Goal: Task Accomplishment & Management: Use online tool/utility

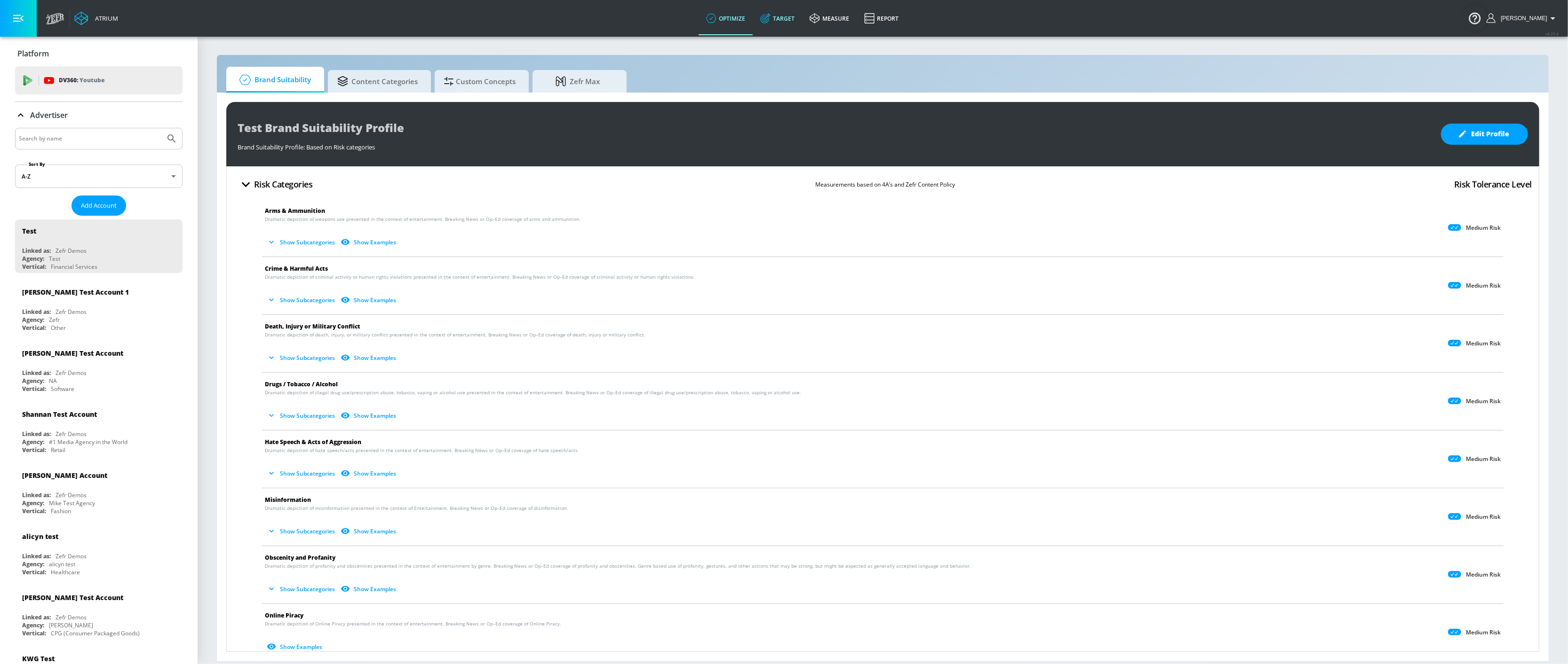
click at [790, 21] on link "Target" at bounding box center [778, 18] width 49 height 34
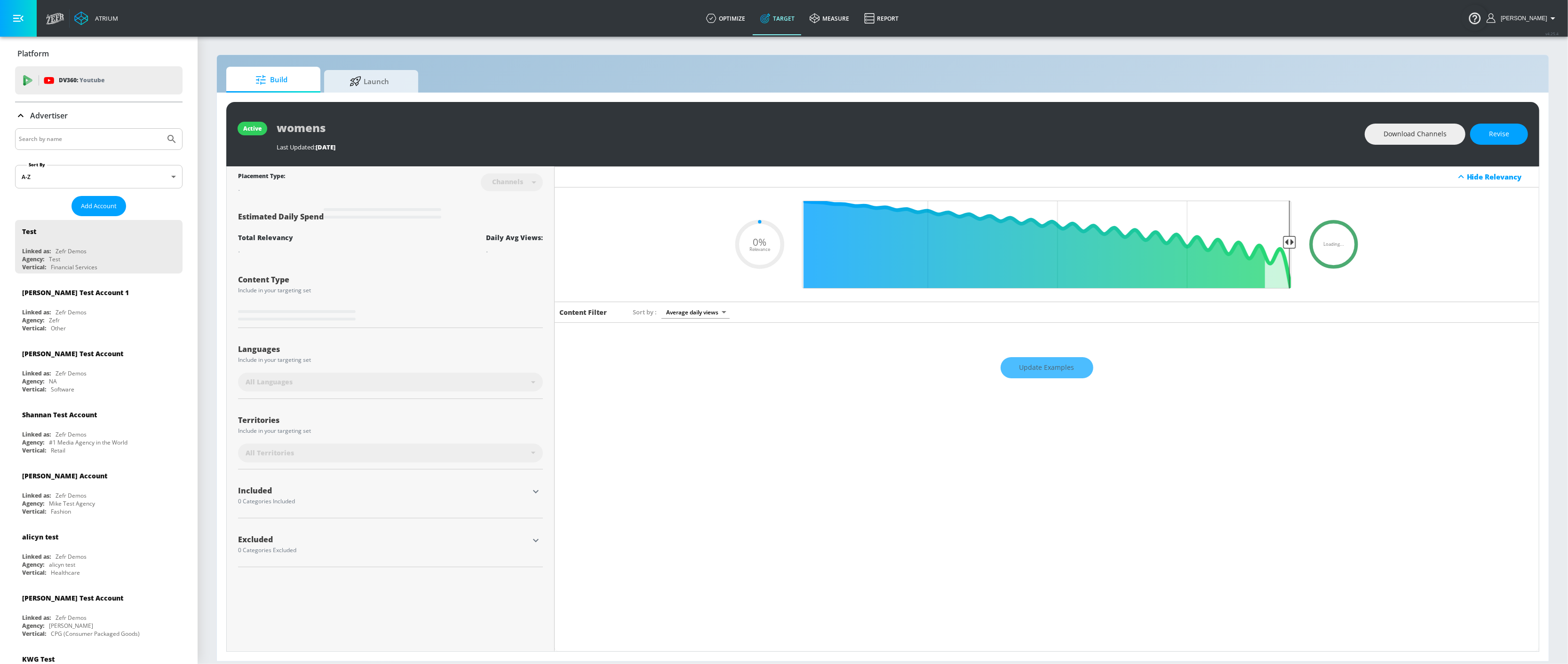
type input "0.6"
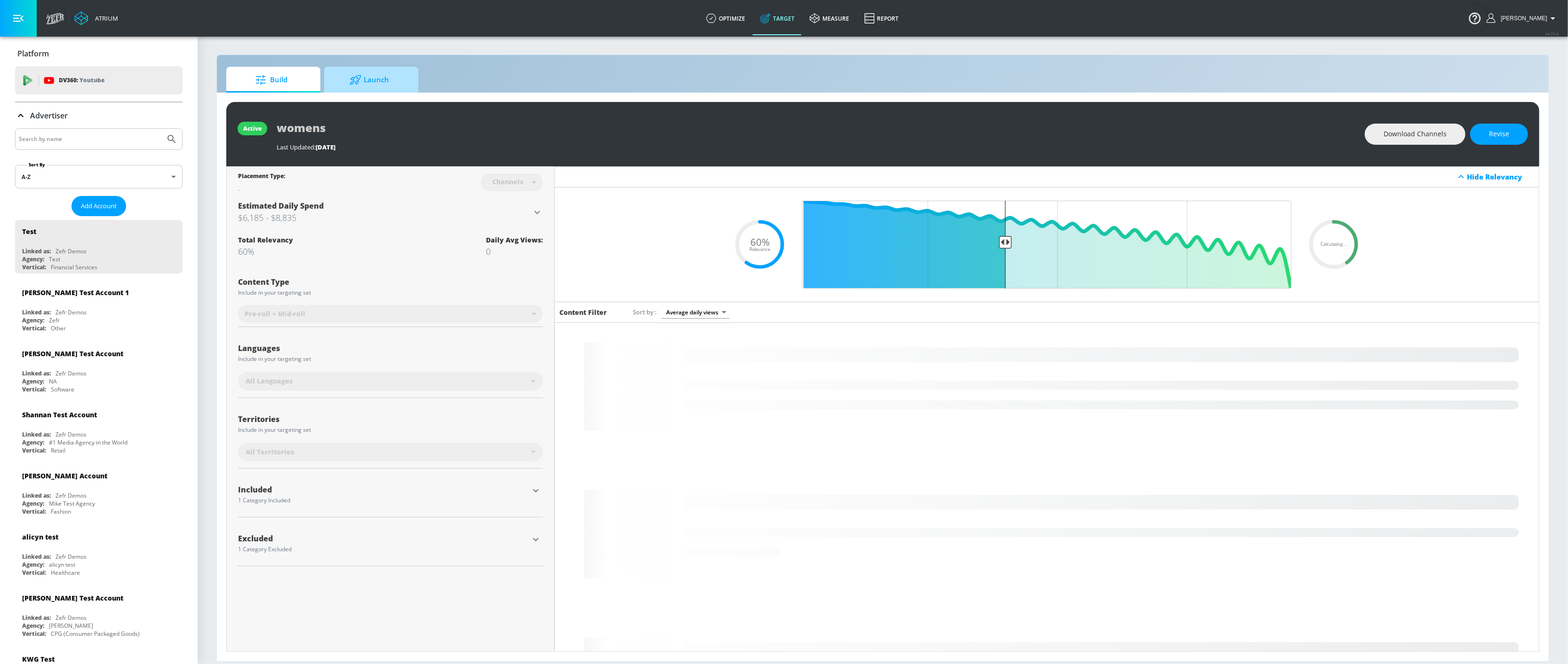
click at [382, 83] on span "Launch" at bounding box center [369, 80] width 71 height 22
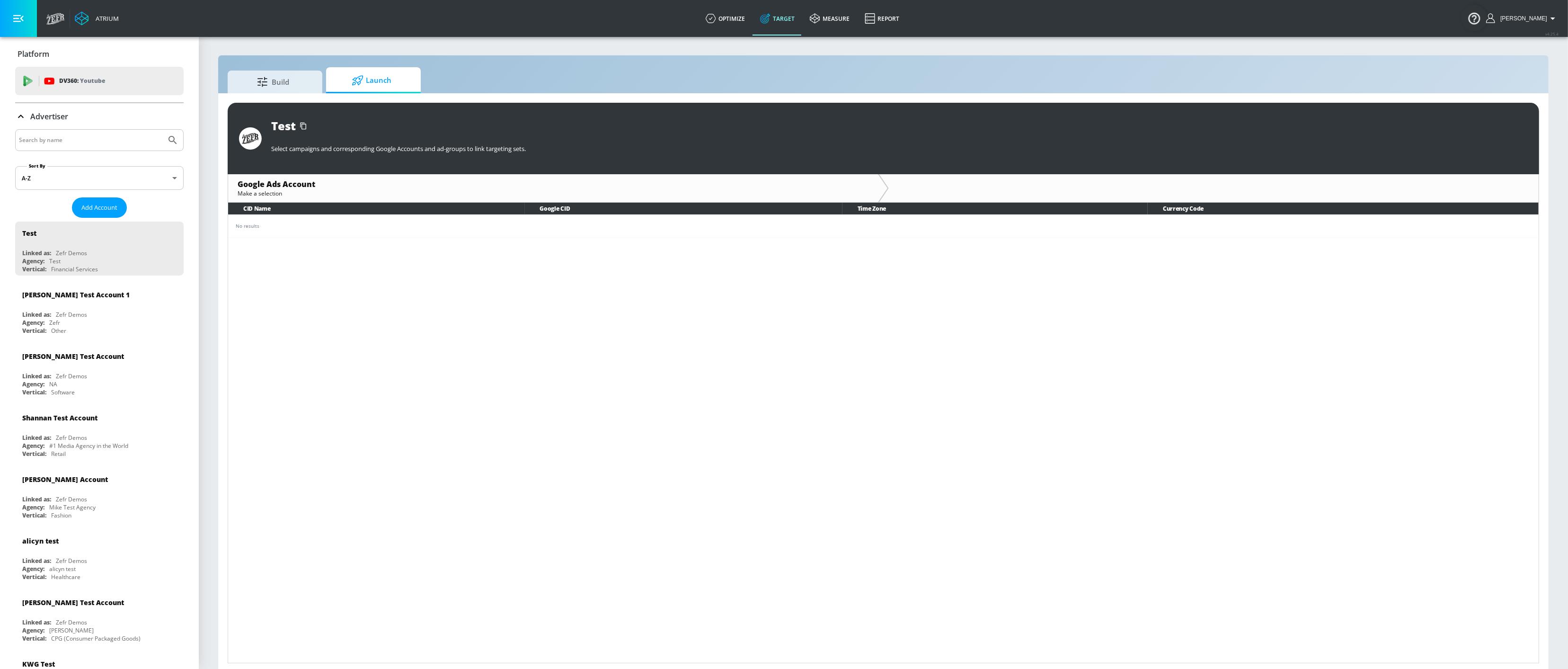
click at [81, 140] on input "Search by name" at bounding box center [91, 140] width 143 height 12
type input "disney chann"
click at [162, 130] on button "Submit Search" at bounding box center [173, 140] width 21 height 21
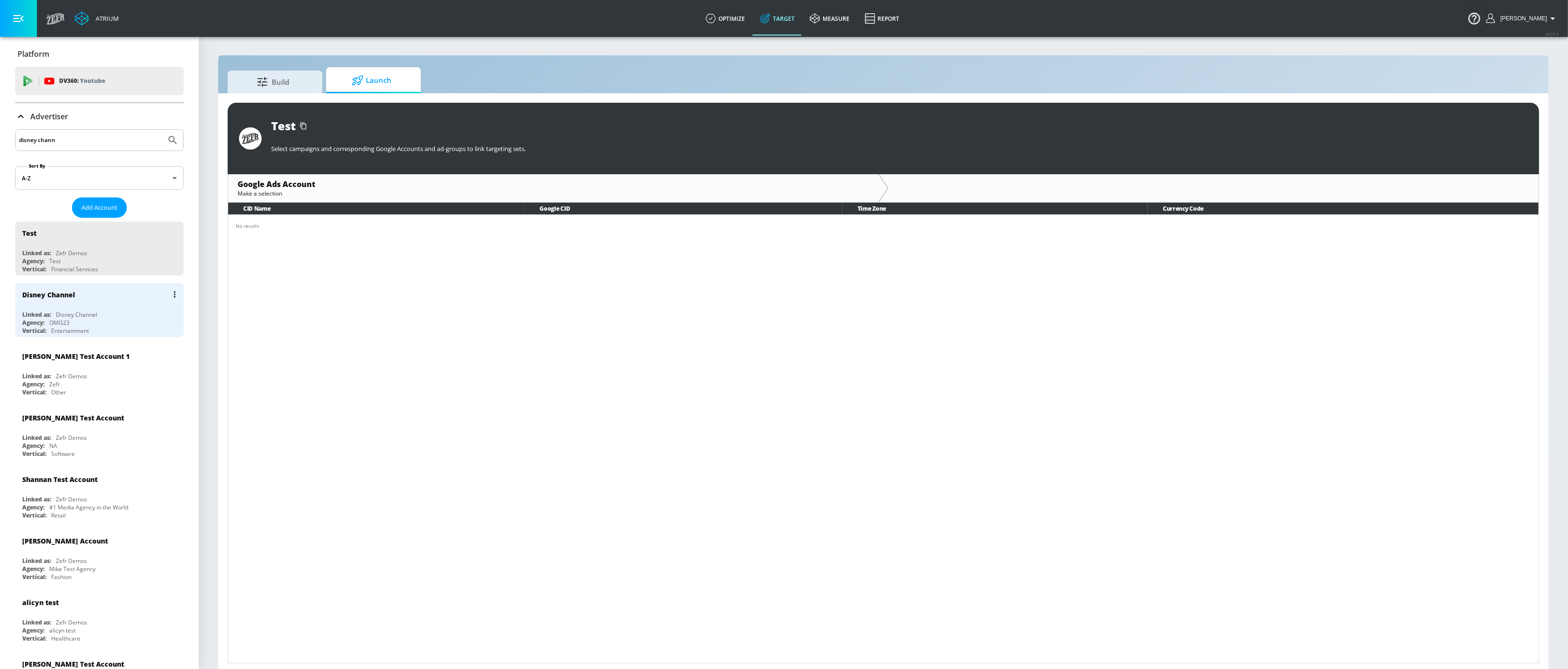
click at [89, 331] on div "Entertainment" at bounding box center [70, 331] width 38 height 8
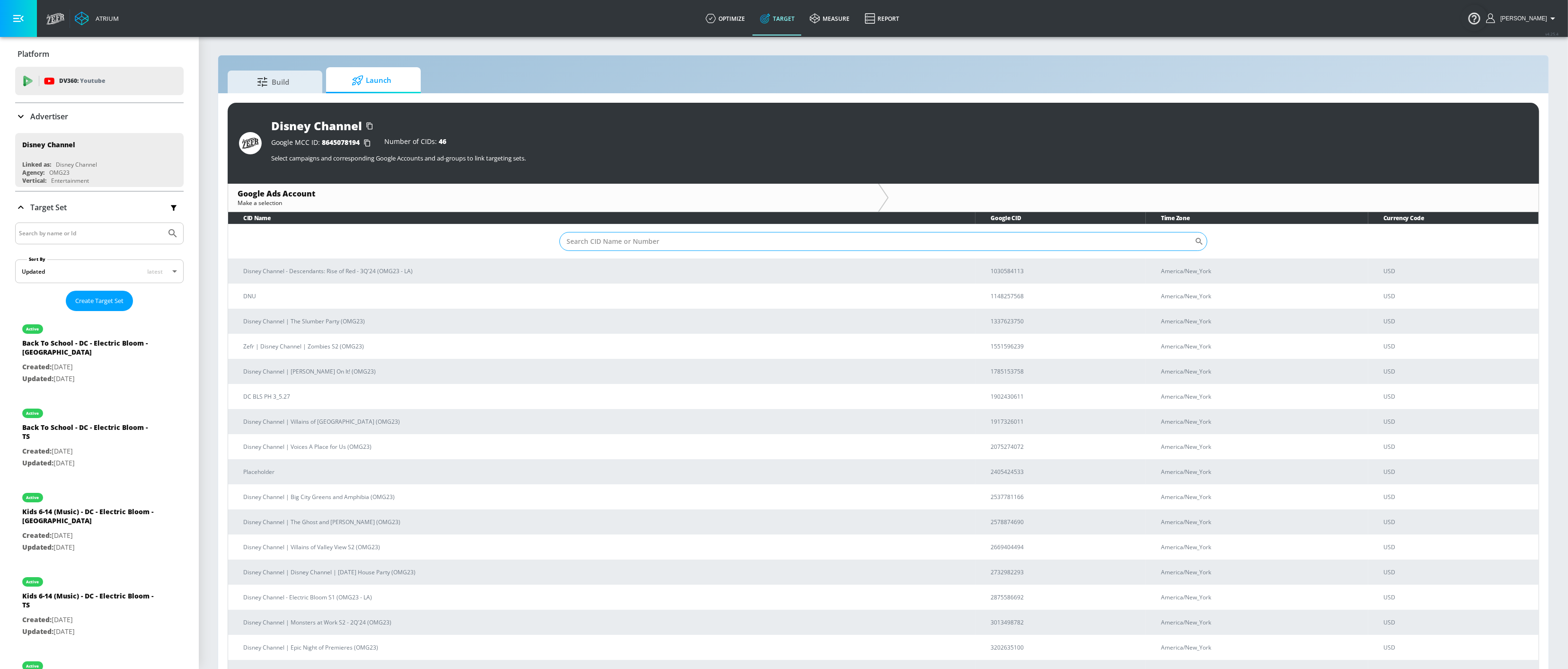
click at [626, 247] on input "Sort By" at bounding box center [877, 241] width 635 height 19
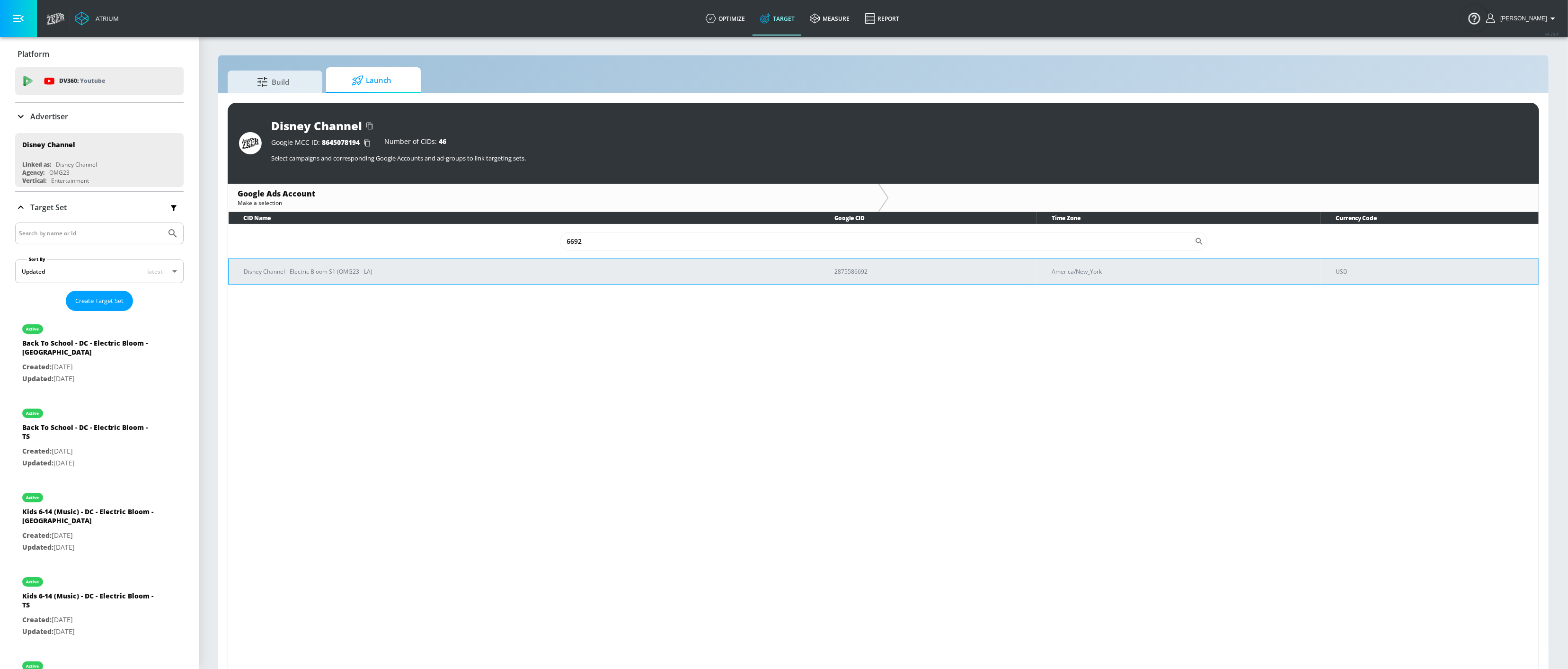
type input "6692"
click at [297, 267] on p "Disney Channel - Electric Bloom S1 (OMG23 - LA)" at bounding box center [527, 271] width 568 height 10
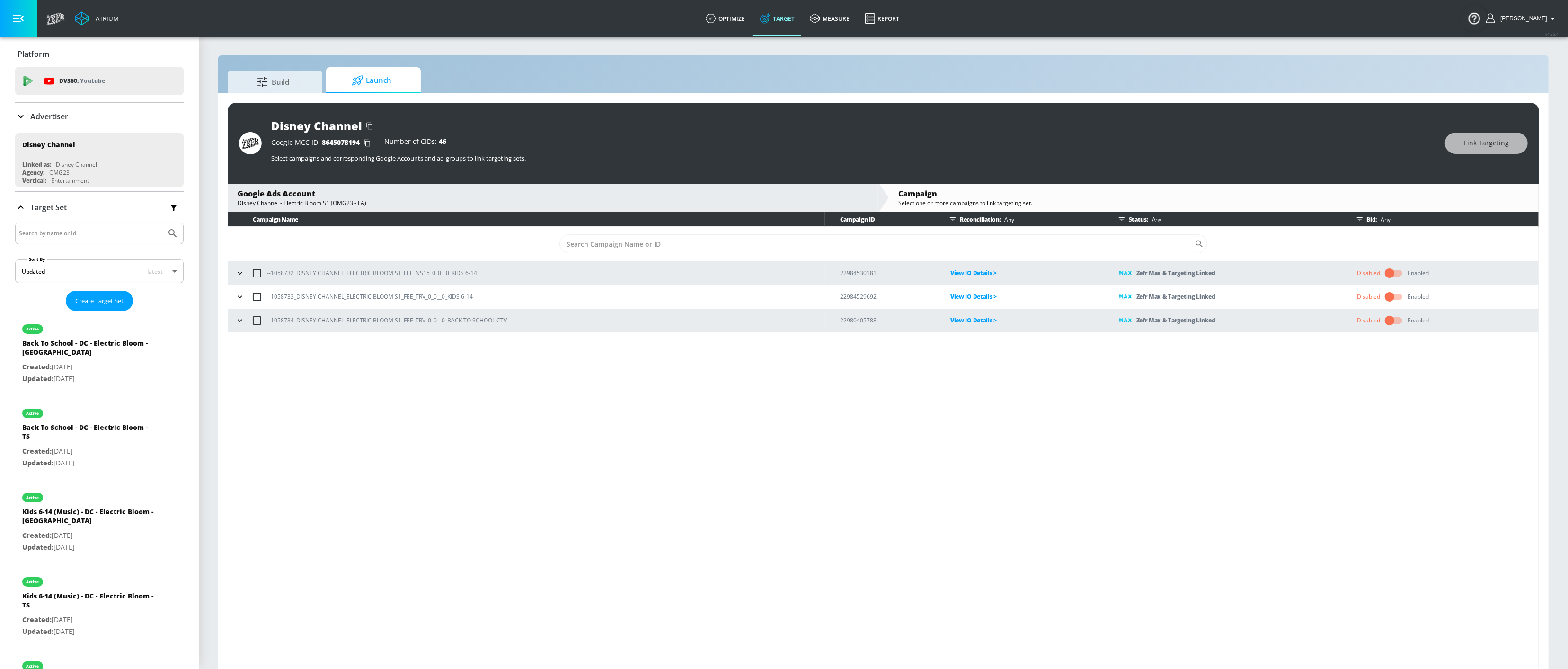
click at [952, 274] on p "View IO Details >" at bounding box center [1028, 273] width 154 height 11
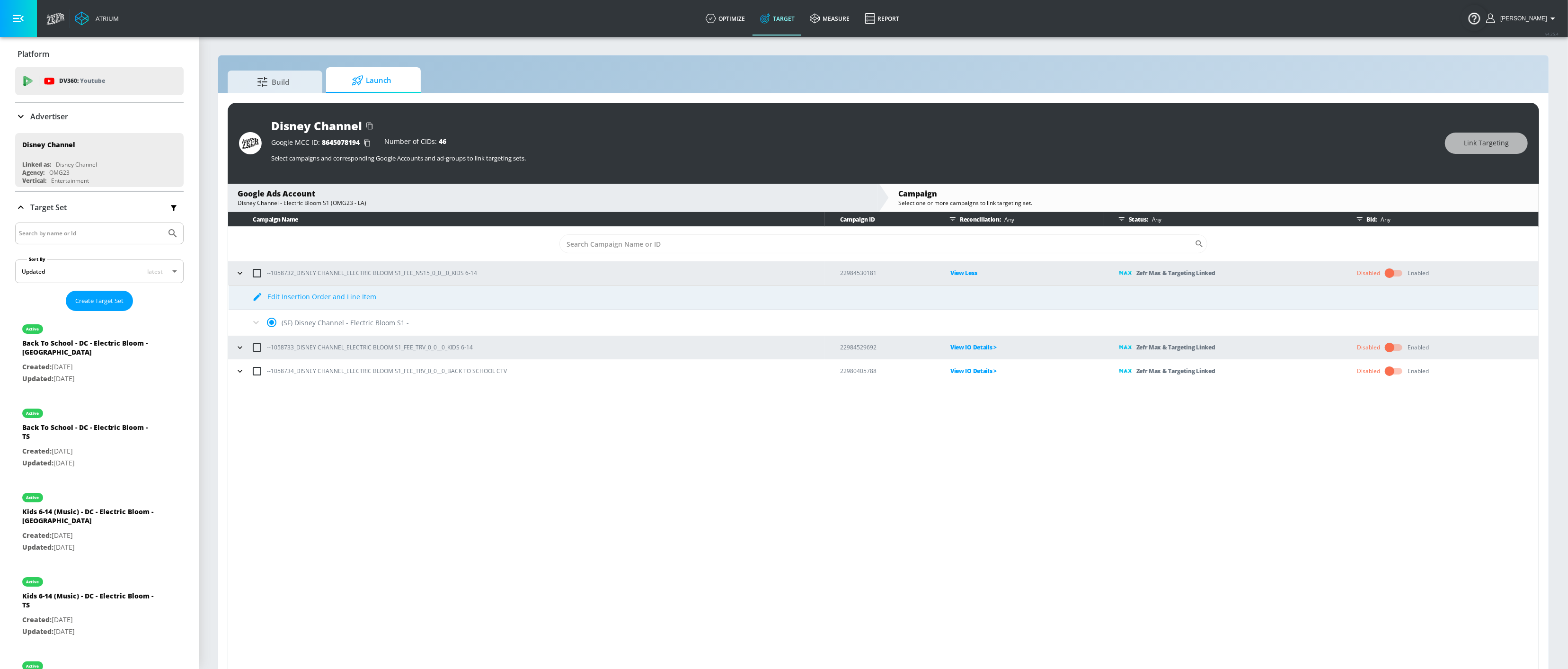
click at [970, 273] on p "View Less" at bounding box center [1028, 273] width 154 height 11
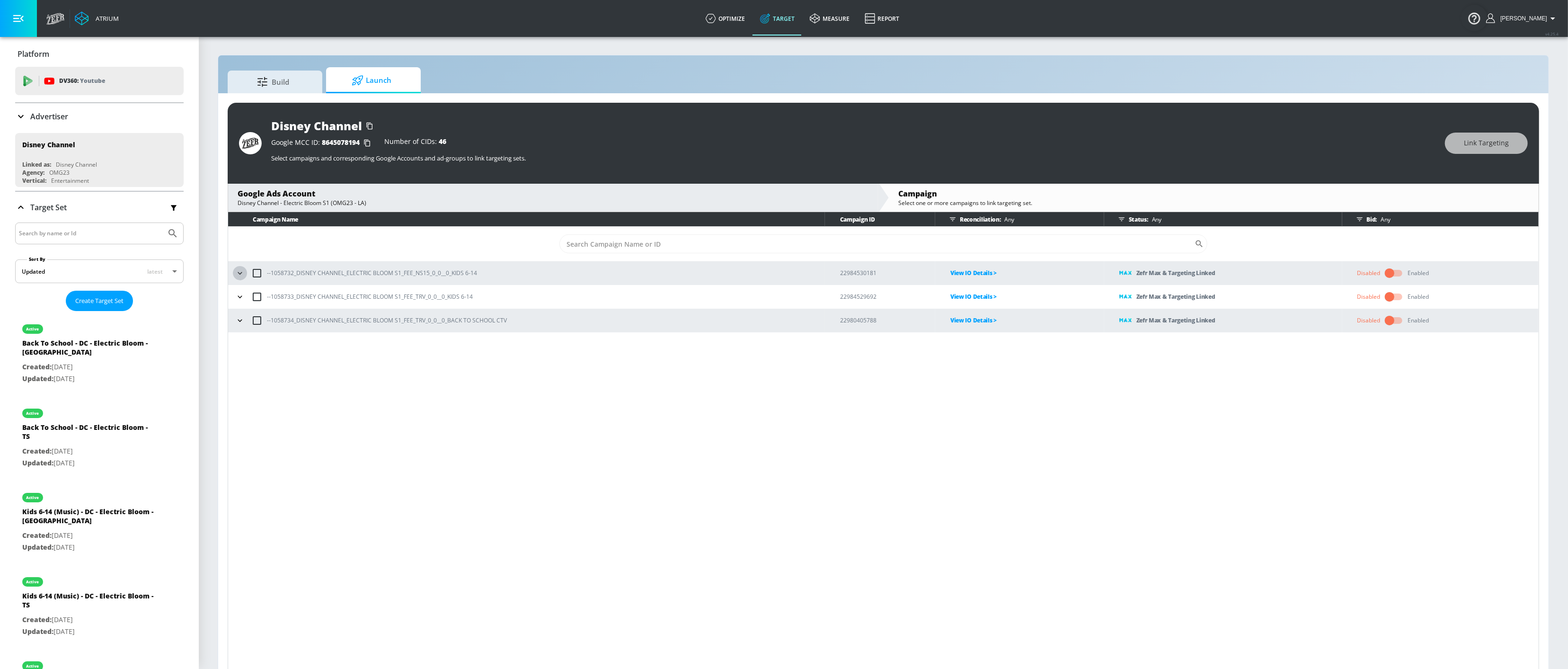
click at [243, 278] on icon "button" at bounding box center [240, 273] width 10 height 10
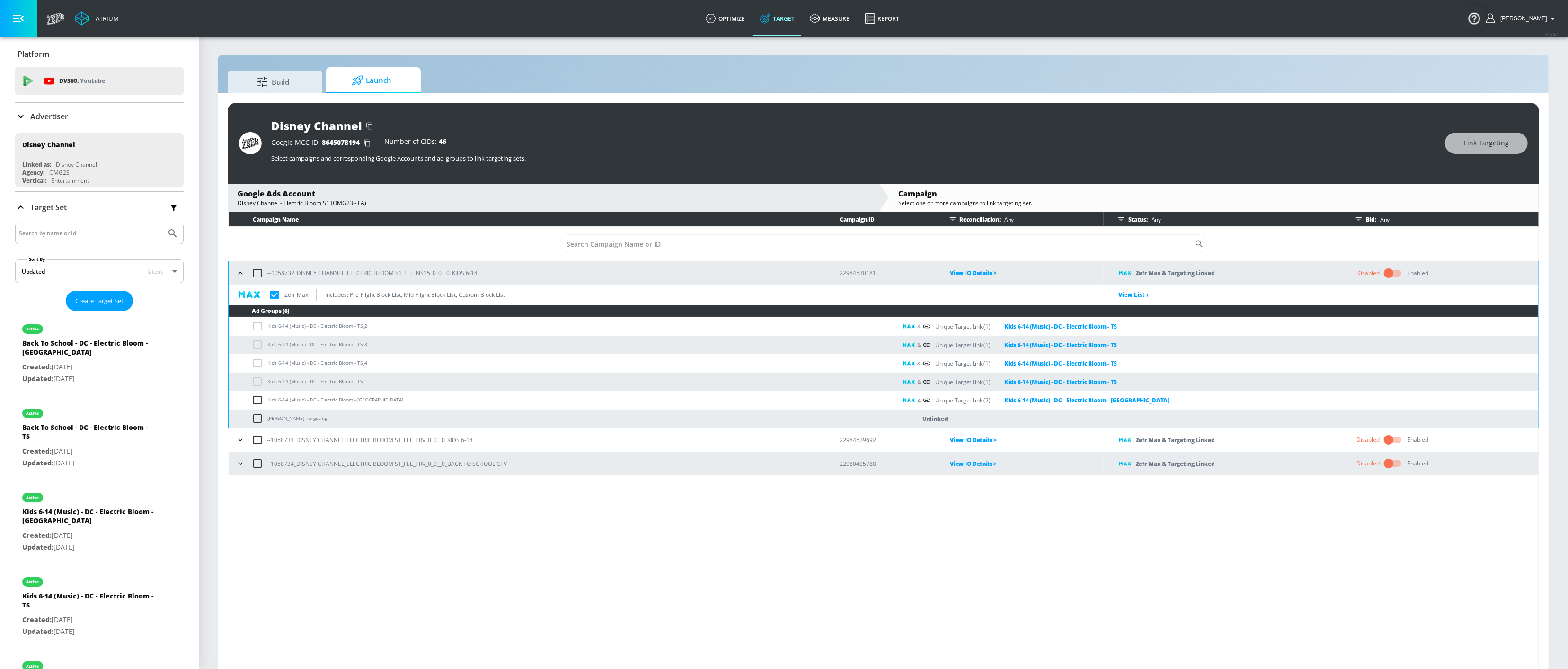
click at [971, 443] on p "View IO Details >" at bounding box center [1027, 440] width 153 height 11
drag, startPoint x: 949, startPoint y: 442, endPoint x: 933, endPoint y: 445, distance: 16.3
click at [951, 442] on p "View Less" at bounding box center [1027, 440] width 153 height 11
click at [241, 436] on icon "button" at bounding box center [240, 439] width 10 height 10
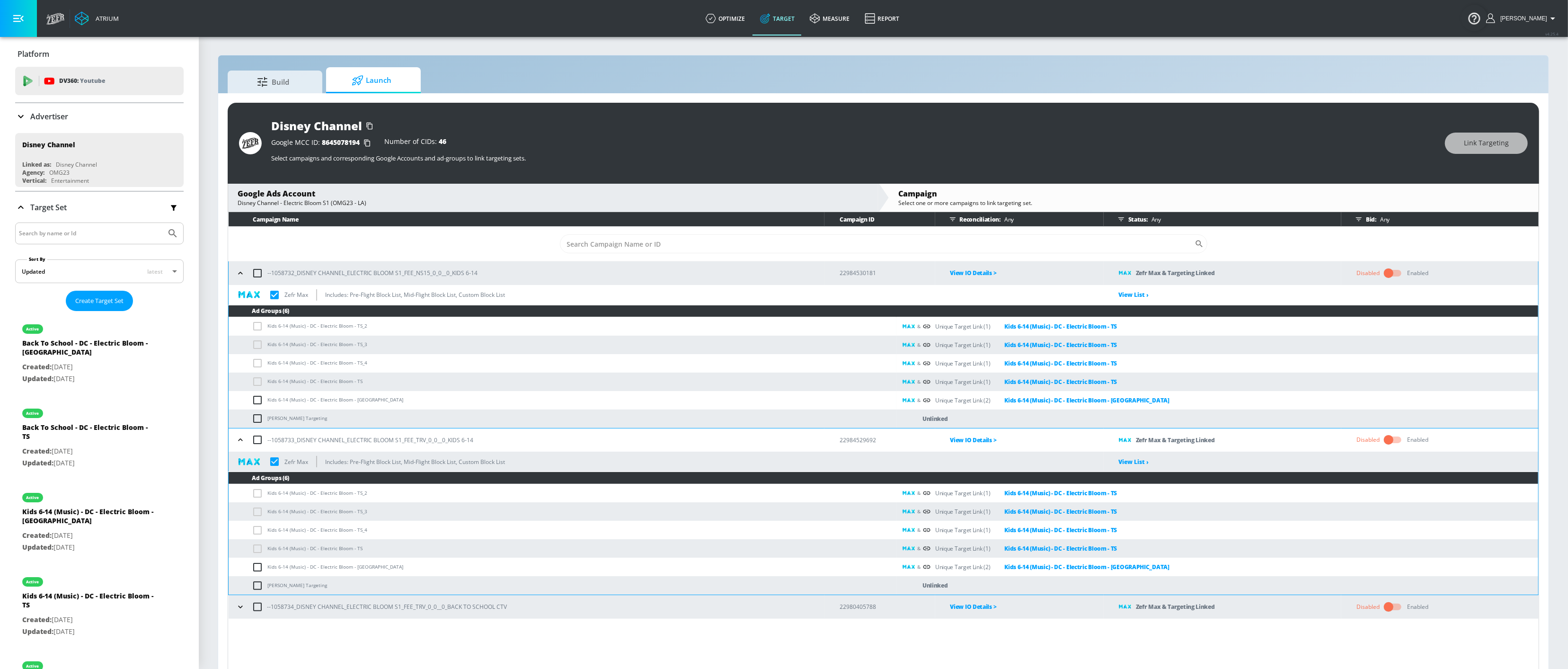
click at [241, 501] on icon "button" at bounding box center [241, 606] width 5 height 2
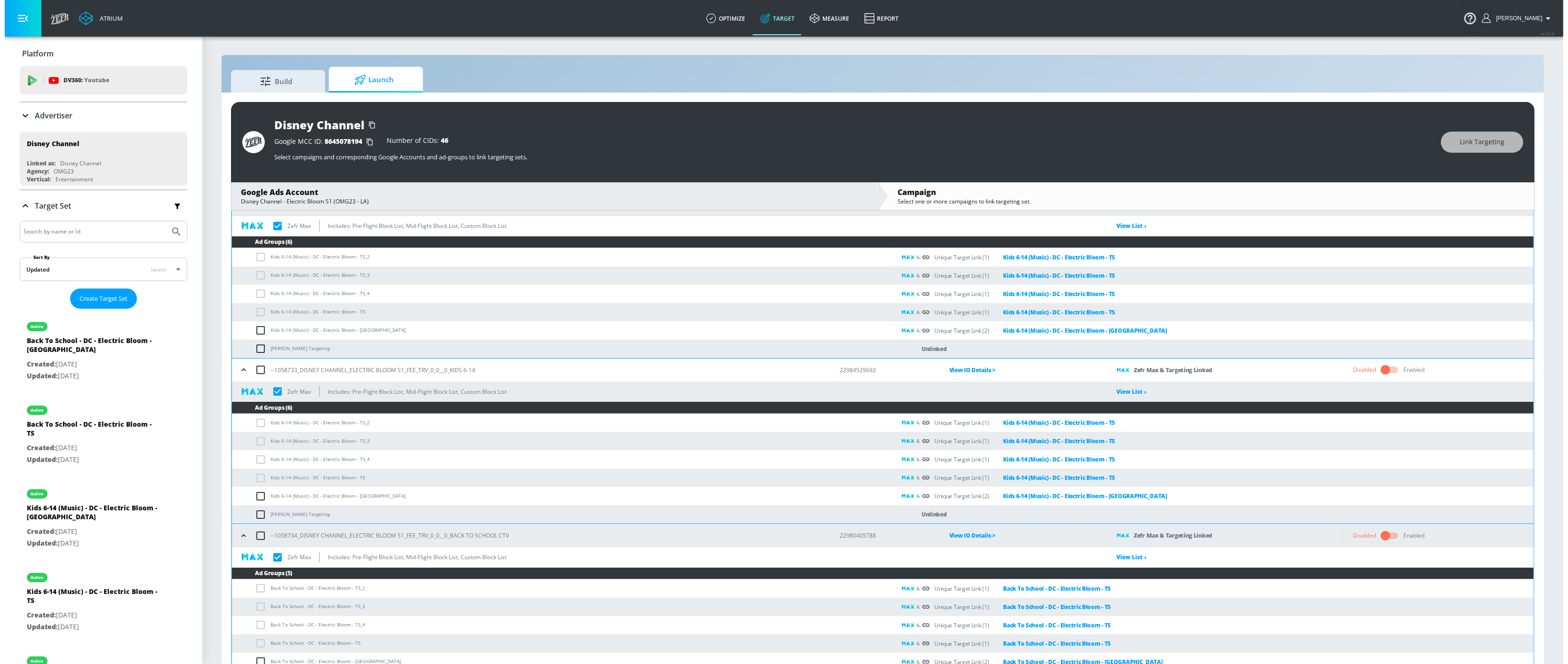
scroll to position [71, 0]
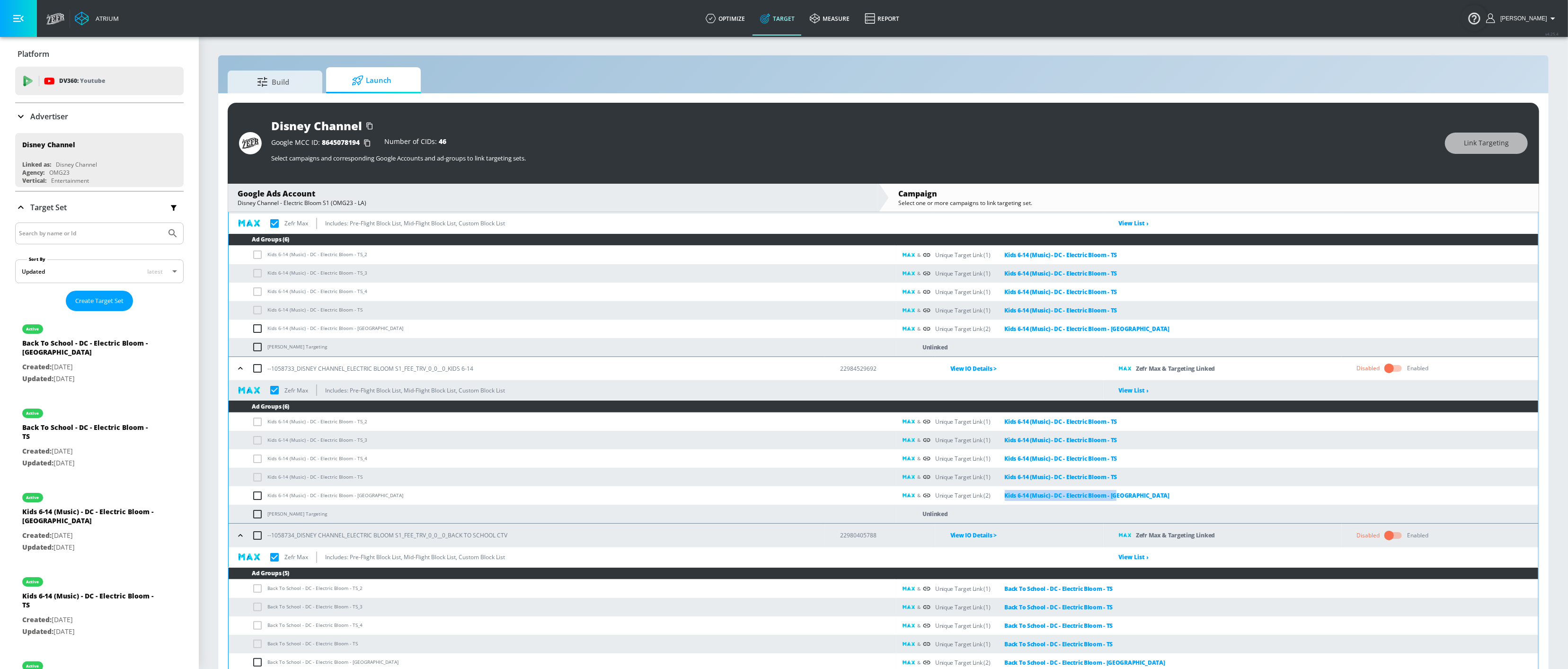
copy link "Kids 6-14 (Music) - DC - Electric Bloom - [GEOGRAPHIC_DATA]"
drag, startPoint x: 1115, startPoint y: 497, endPoint x: 997, endPoint y: 501, distance: 118.1
click at [997, 501] on td "& Unique Target Link (2) Kids 6-14 (Music) - DC - Electric Bloom - CT" at bounding box center [1217, 495] width 642 height 18
click at [76, 501] on div "Kids 6-14 (Music) - DC - Electric Bloom - [GEOGRAPHIC_DATA]" at bounding box center [88, 519] width 133 height 23
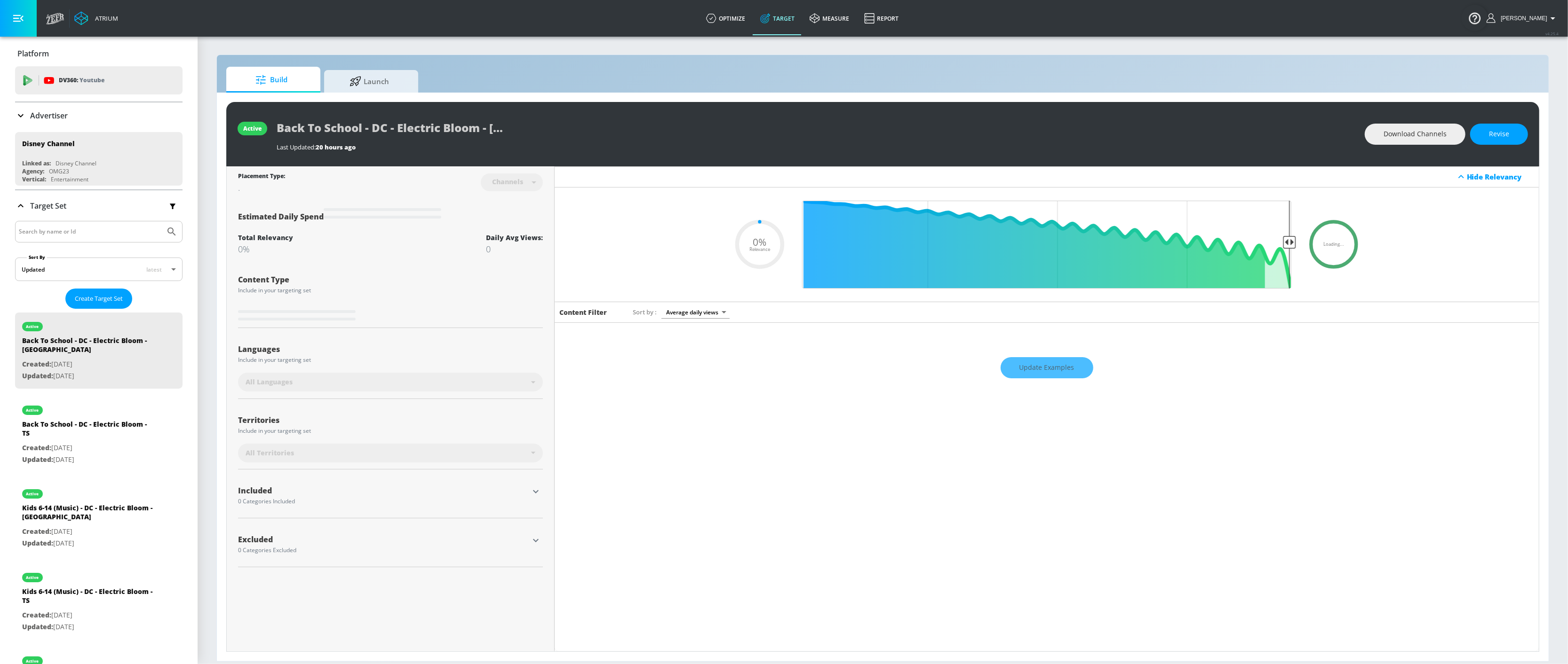
type input "0.5"
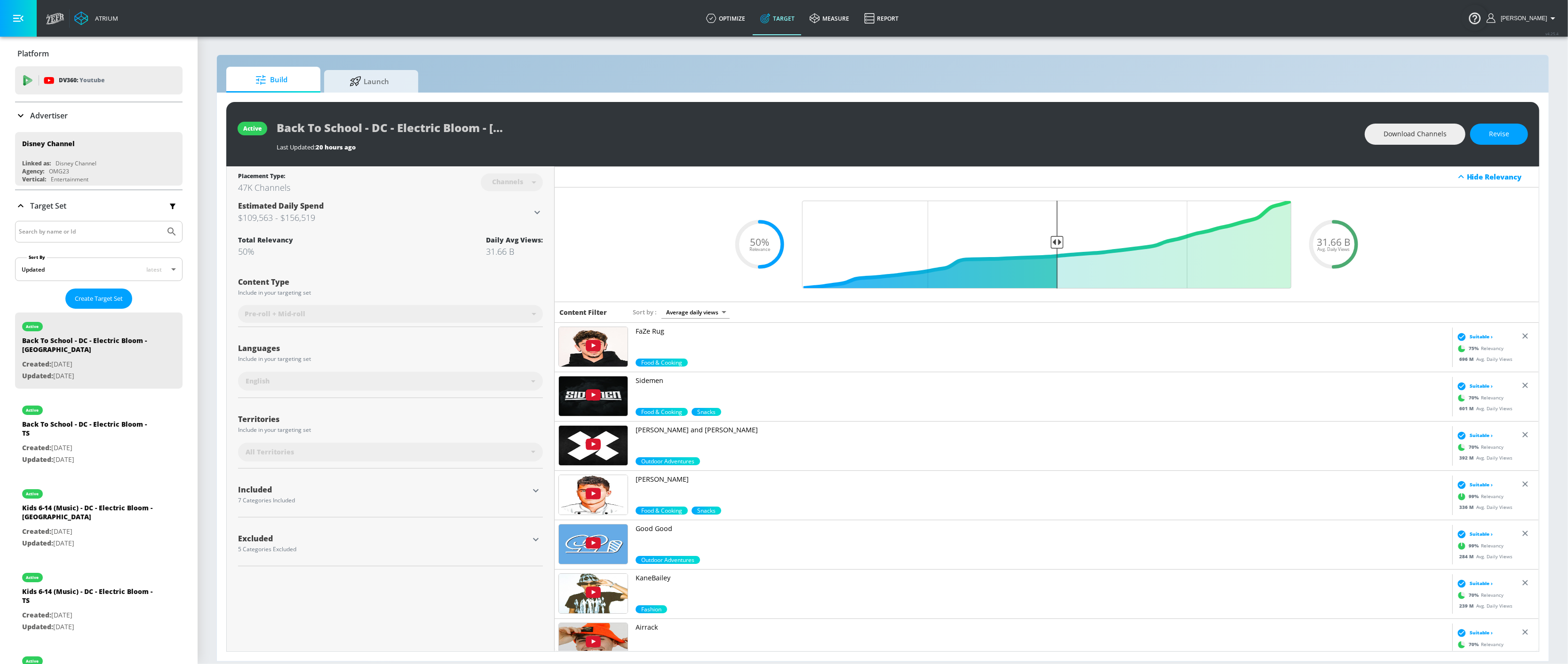
click at [535, 487] on icon "button" at bounding box center [535, 490] width 11 height 11
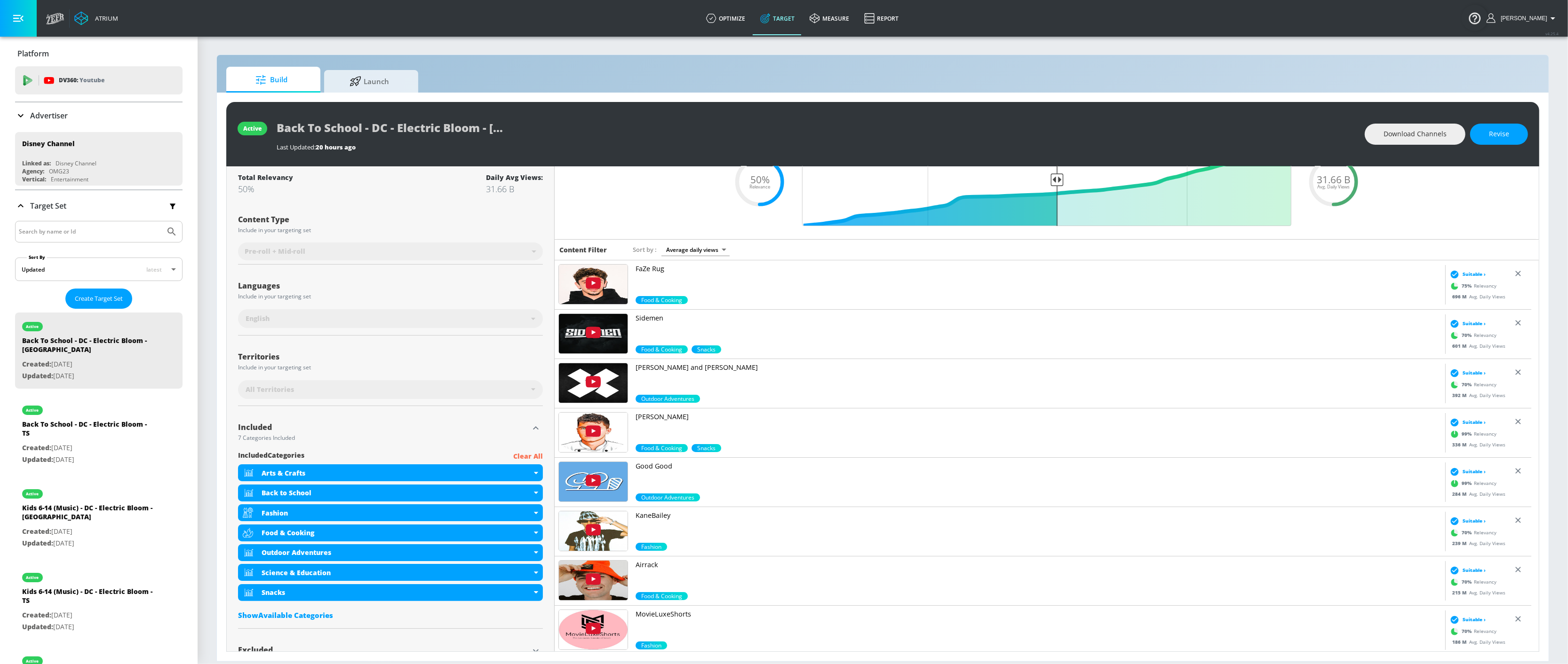
scroll to position [97, 0]
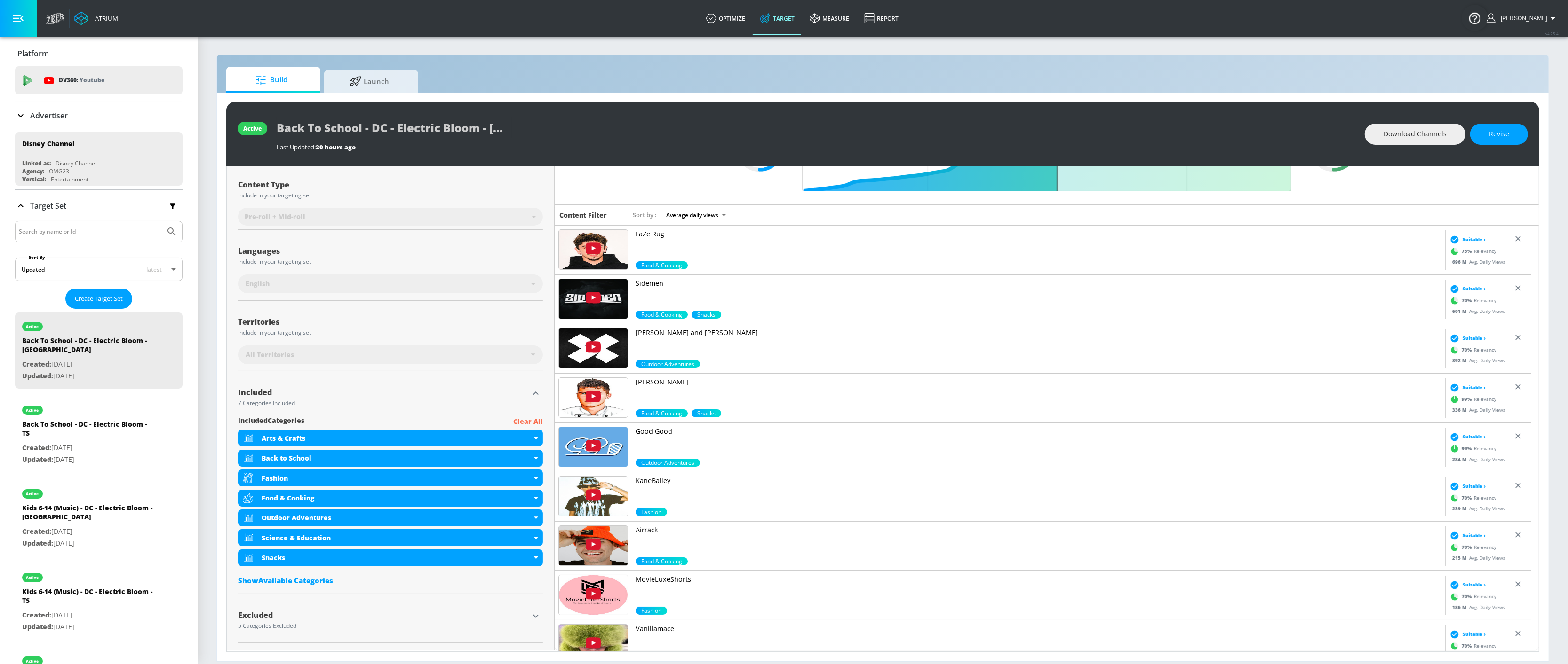
click at [532, 498] on icon "button" at bounding box center [535, 616] width 11 height 11
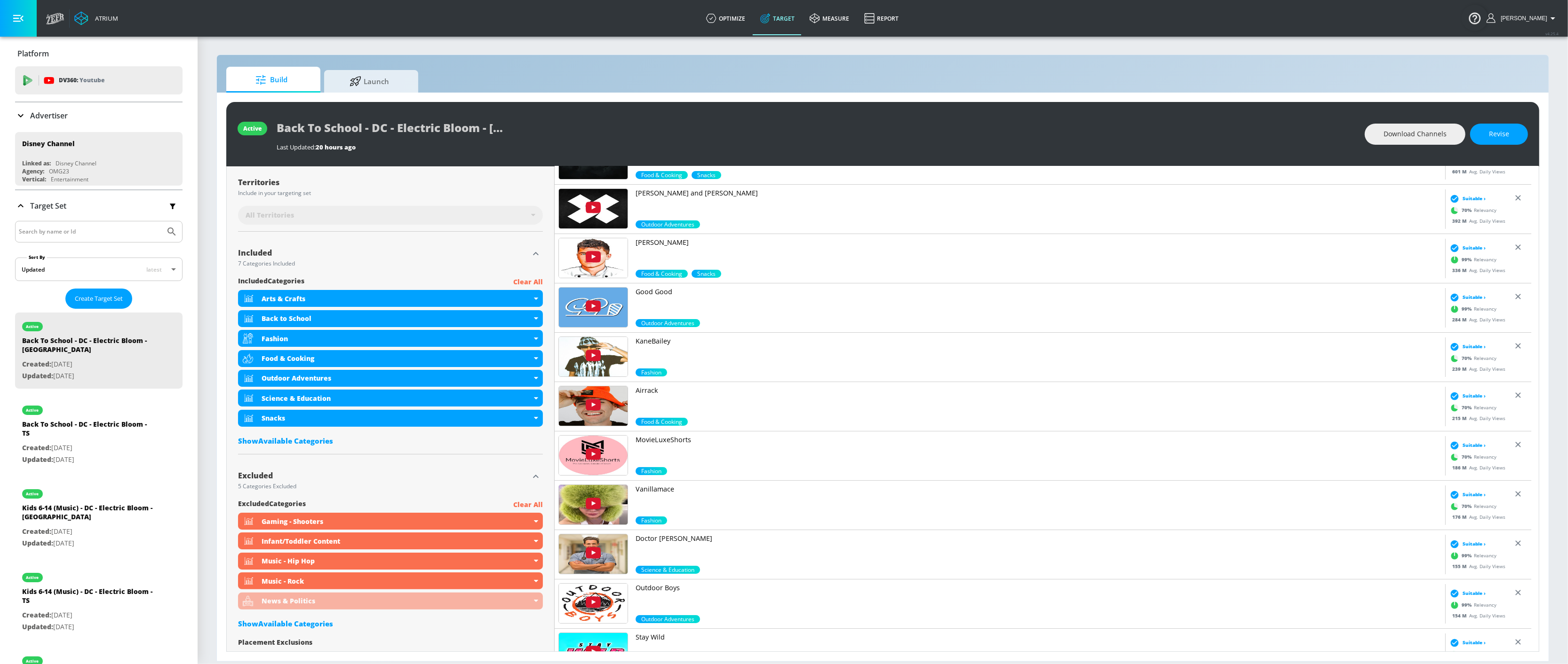
scroll to position [271, 0]
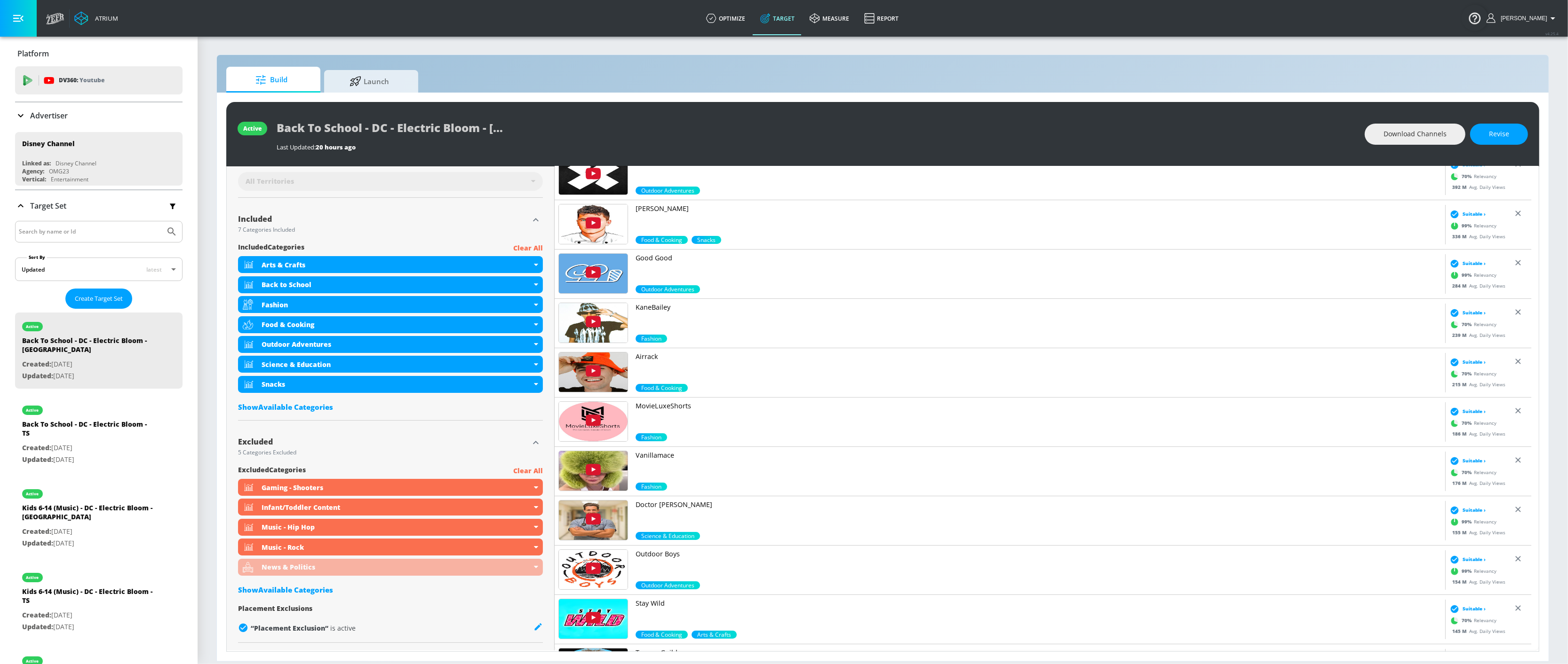
click at [532, 446] on icon "button" at bounding box center [535, 442] width 11 height 11
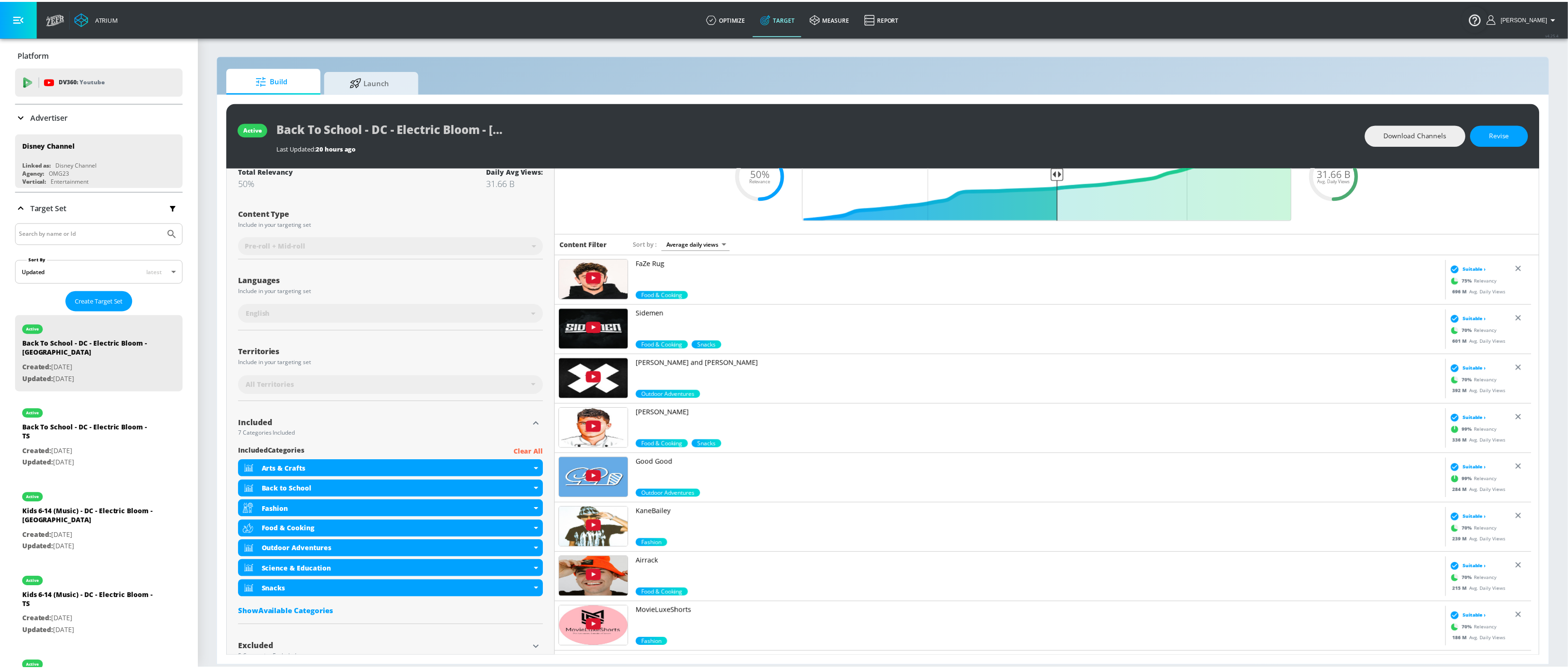
scroll to position [0, 0]
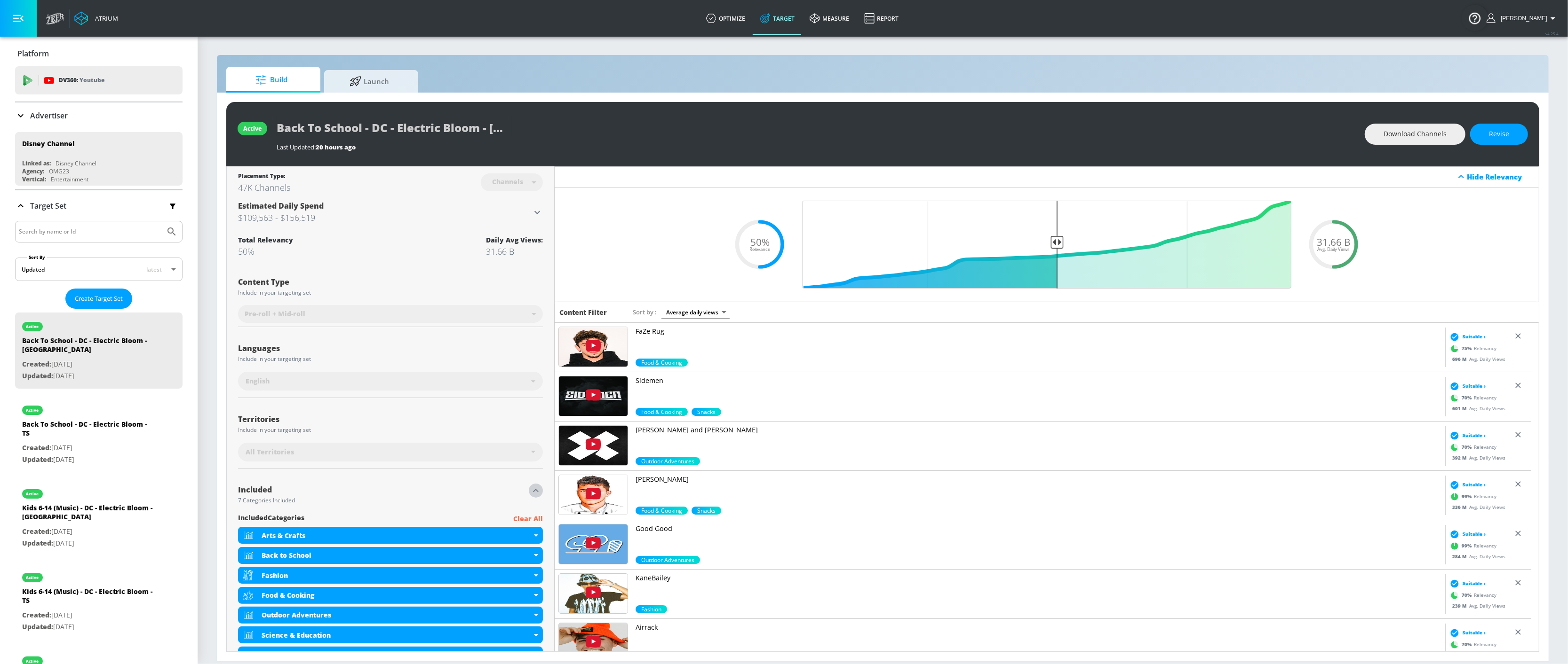
click at [530, 490] on icon "button" at bounding box center [535, 490] width 11 height 11
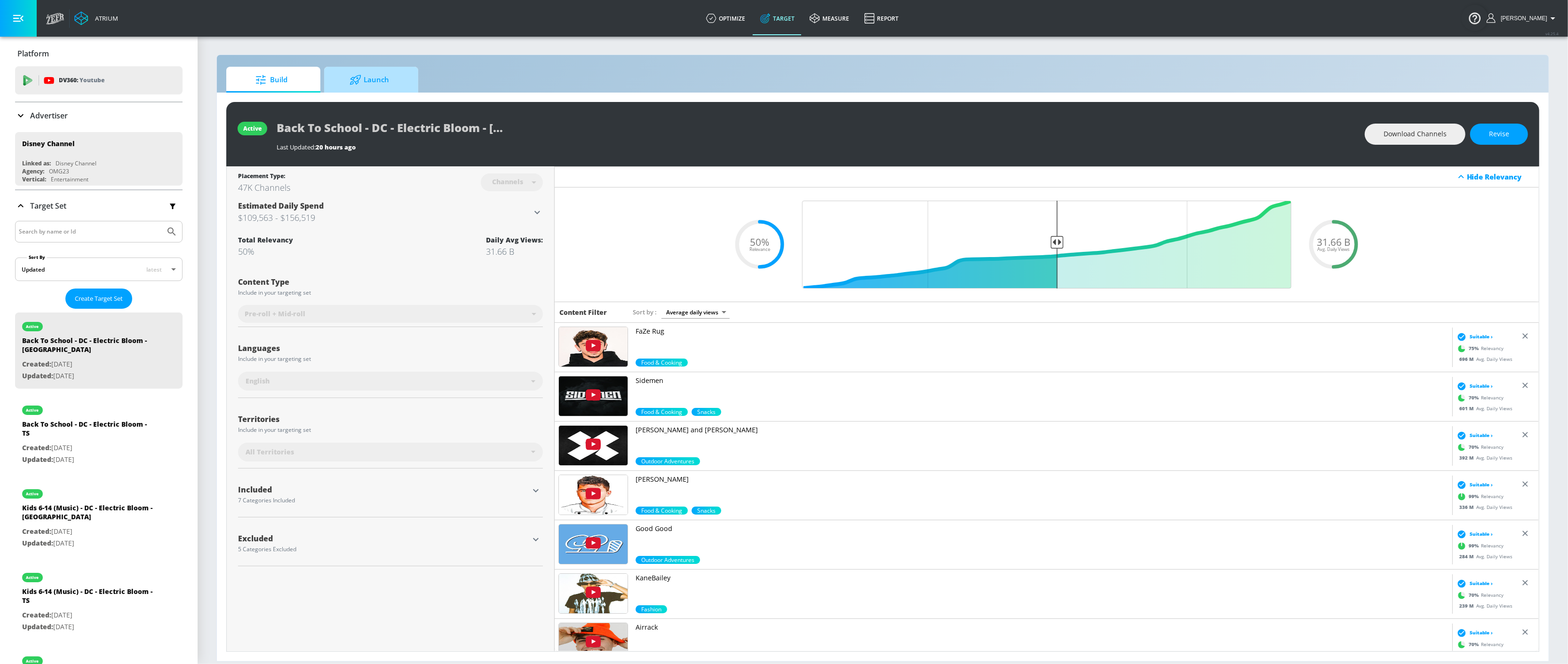
click at [354, 79] on icon at bounding box center [355, 79] width 10 height 10
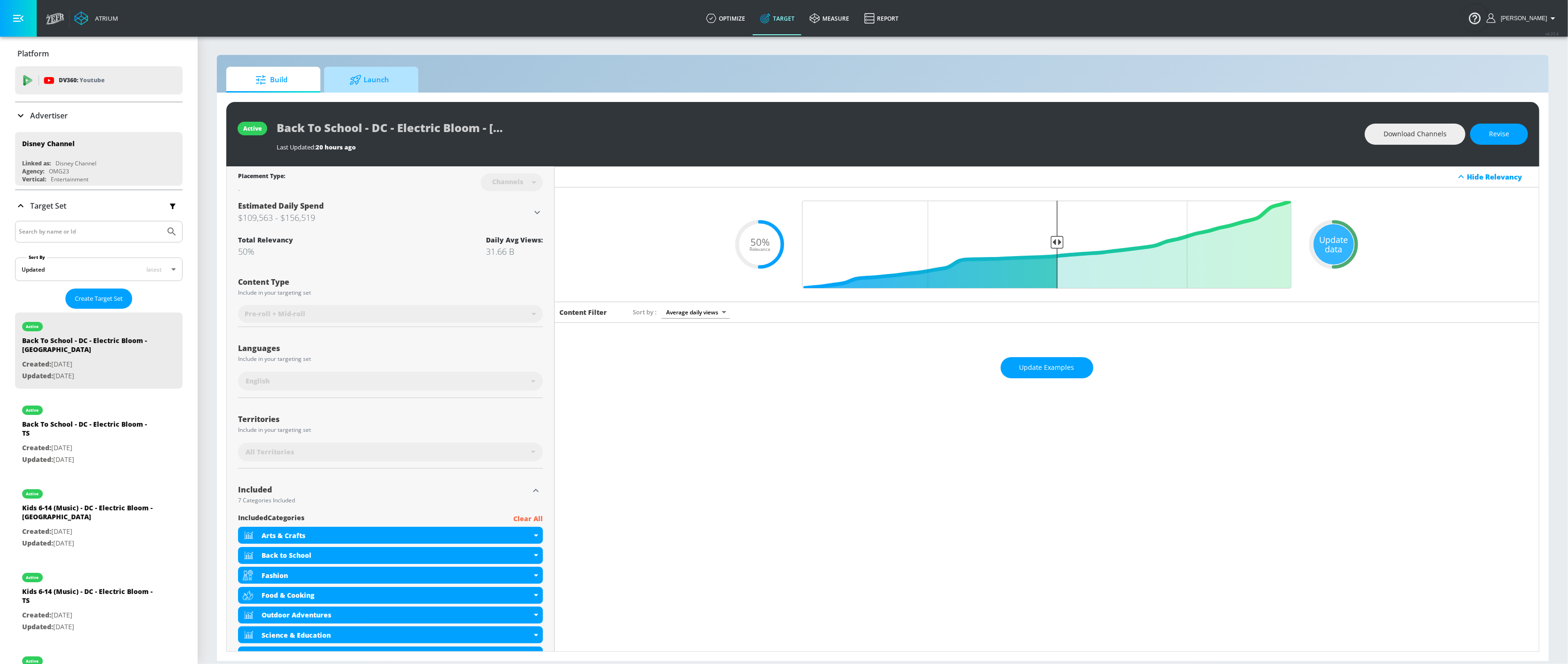
click at [400, 90] on span "Launch" at bounding box center [369, 80] width 71 height 22
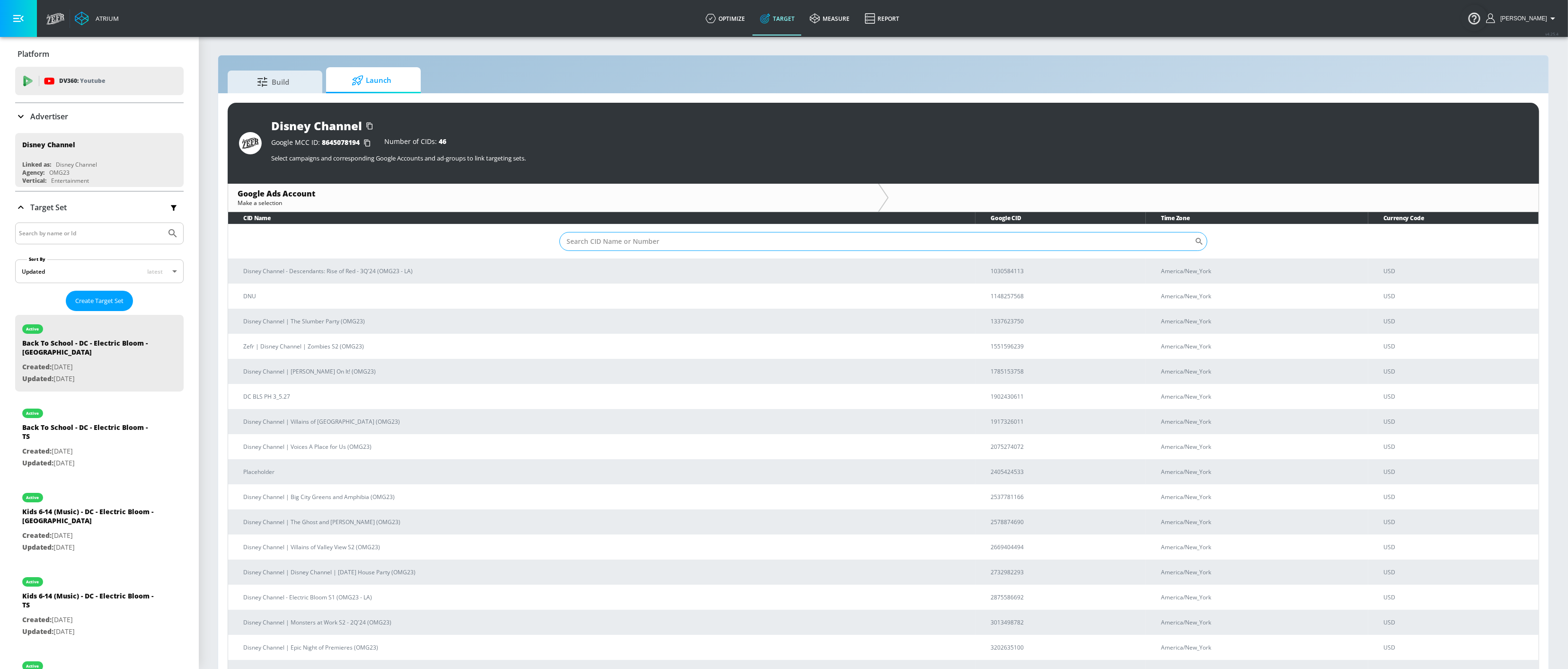
click at [676, 247] on input "Sort By" at bounding box center [877, 241] width 635 height 19
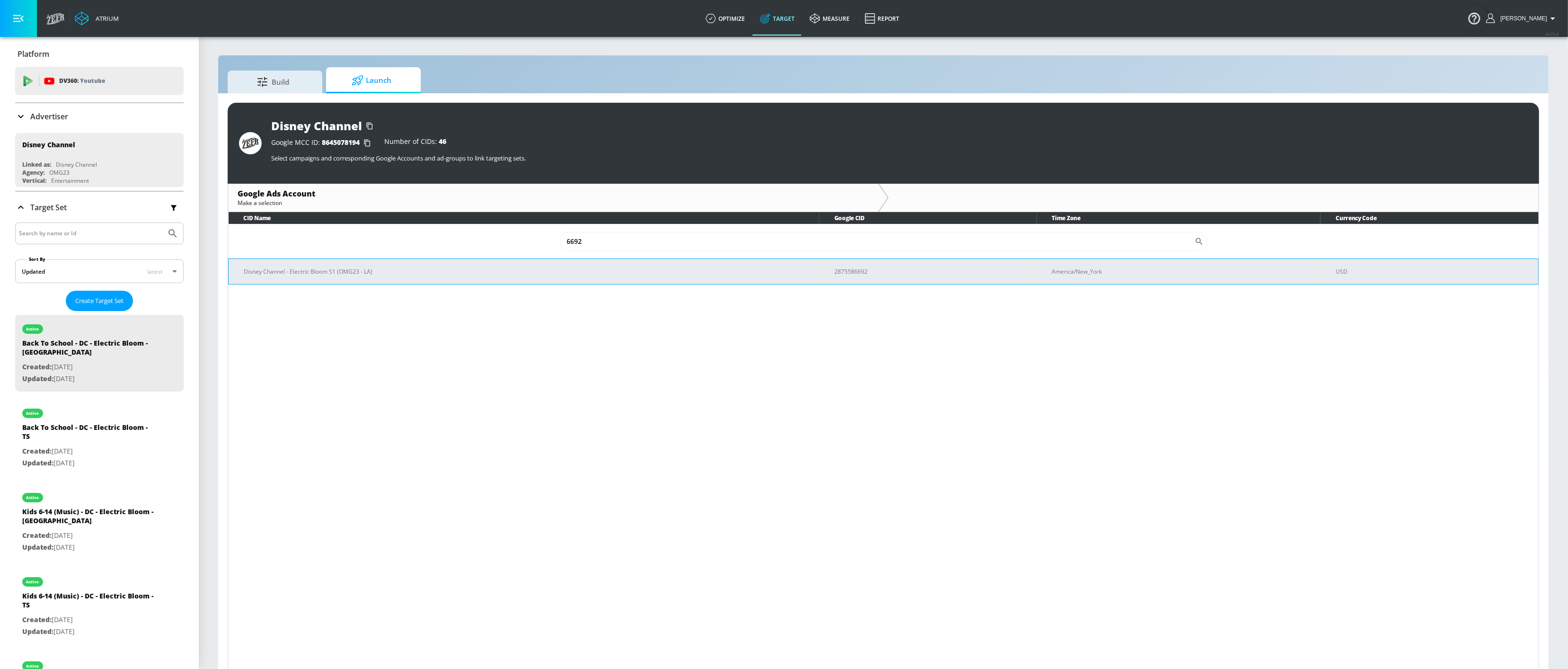
type input "6692"
click at [386, 273] on p "Disney Channel - Electric Bloom S1 (OMG23 - LA)" at bounding box center [527, 271] width 568 height 10
